Goal: Check status: Check status

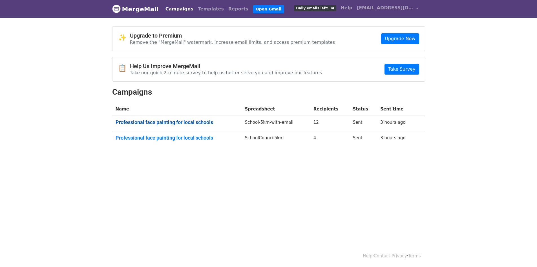
click at [171, 120] on link "Professional face painting for local schools" at bounding box center [177, 122] width 123 height 6
click at [180, 140] on link "Professional face painting for local schools" at bounding box center [177, 138] width 123 height 6
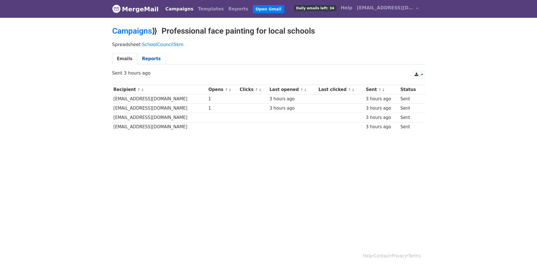
click at [151, 60] on link "Reports" at bounding box center [151, 59] width 28 height 12
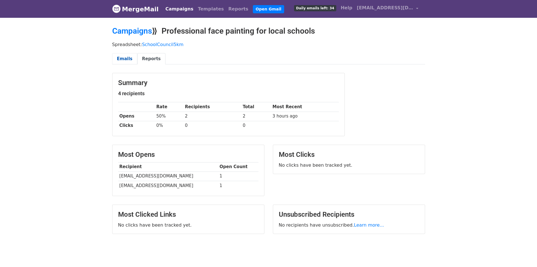
click at [117, 59] on link "Emails" at bounding box center [124, 59] width 25 height 12
click at [142, 32] on link "Campaigns" at bounding box center [132, 30] width 40 height 9
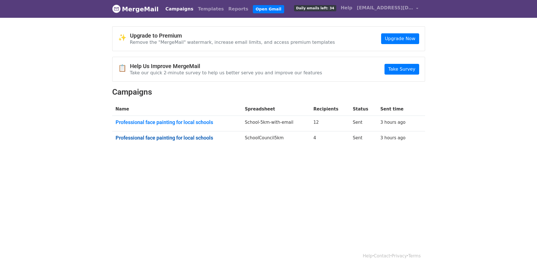
click at [175, 137] on link "Professional face painting for local schools" at bounding box center [177, 138] width 123 height 6
click at [186, 124] on link "Professional face painting for local schools" at bounding box center [177, 122] width 123 height 6
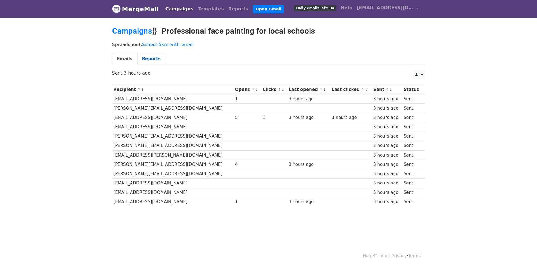
click at [147, 59] on link "Reports" at bounding box center [151, 59] width 28 height 12
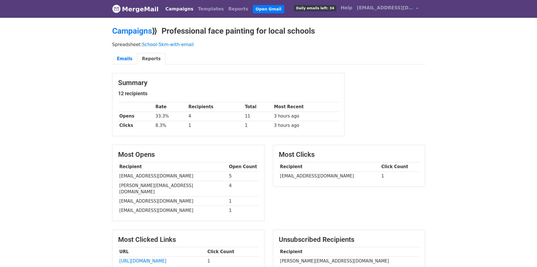
scroll to position [16, 0]
